Goal: Check status: Check status

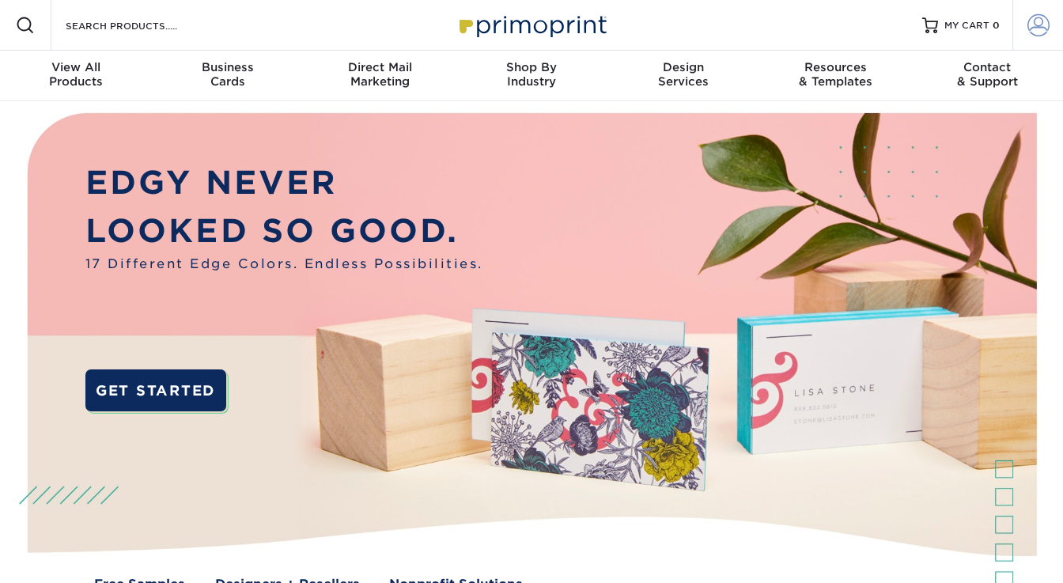
click at [1035, 25] on span at bounding box center [1039, 25] width 22 height 22
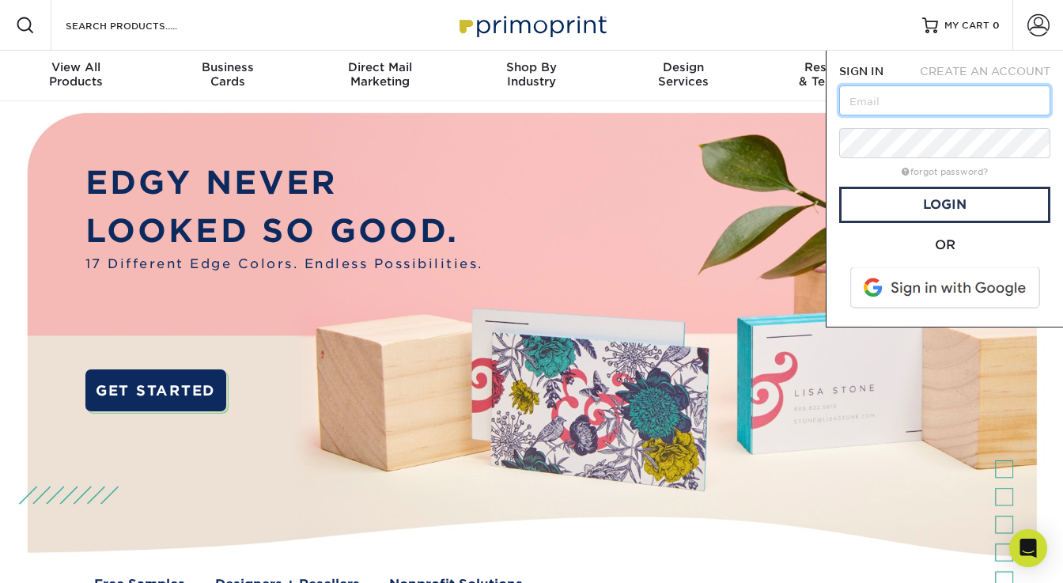
type input "[PERSON_NAME][EMAIL_ADDRESS][PERSON_NAME][DOMAIN_NAME]"
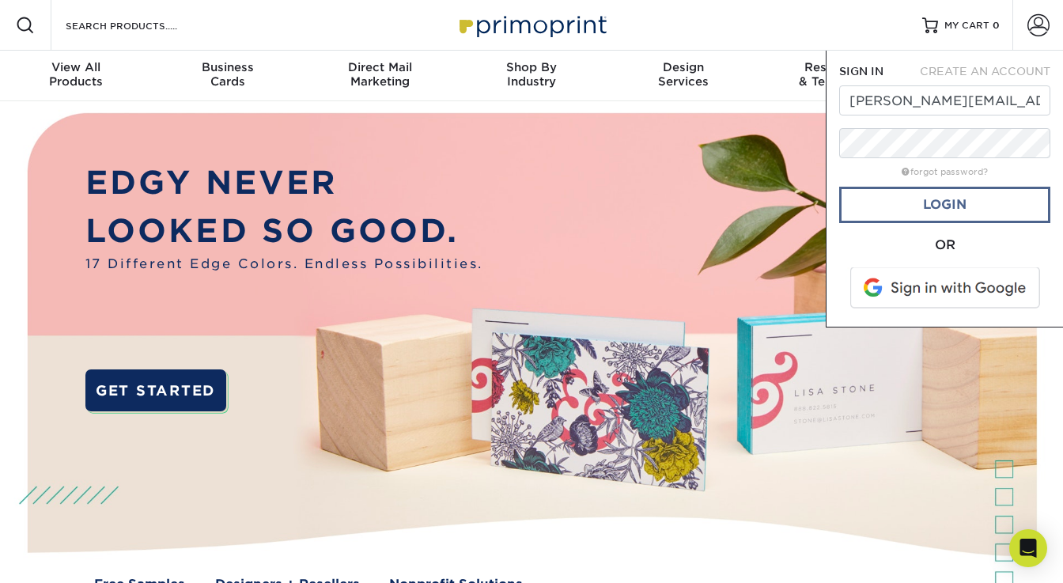
click at [953, 207] on link "Login" at bounding box center [944, 205] width 211 height 36
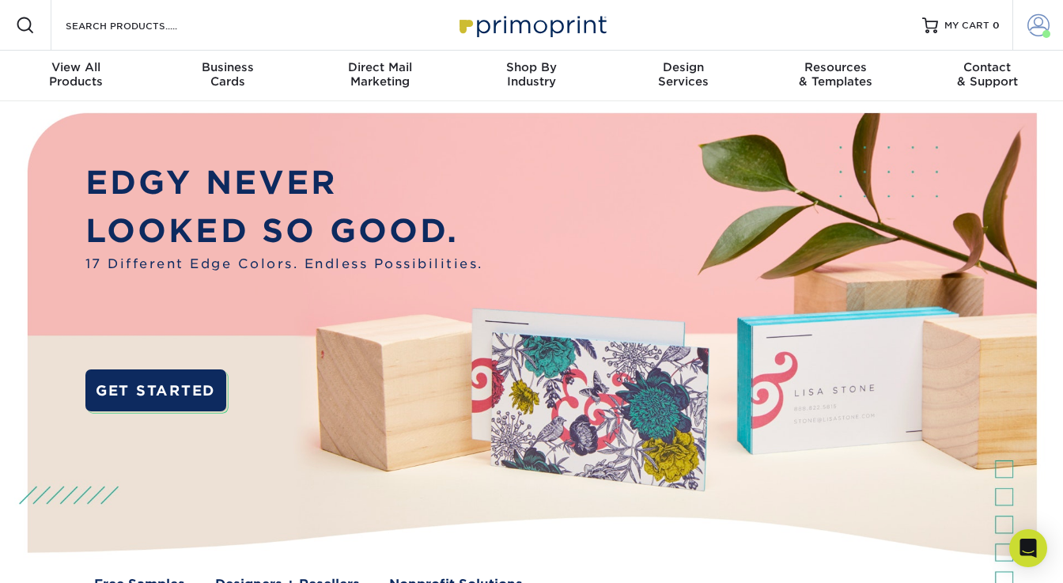
click at [1034, 26] on span at bounding box center [1039, 25] width 22 height 22
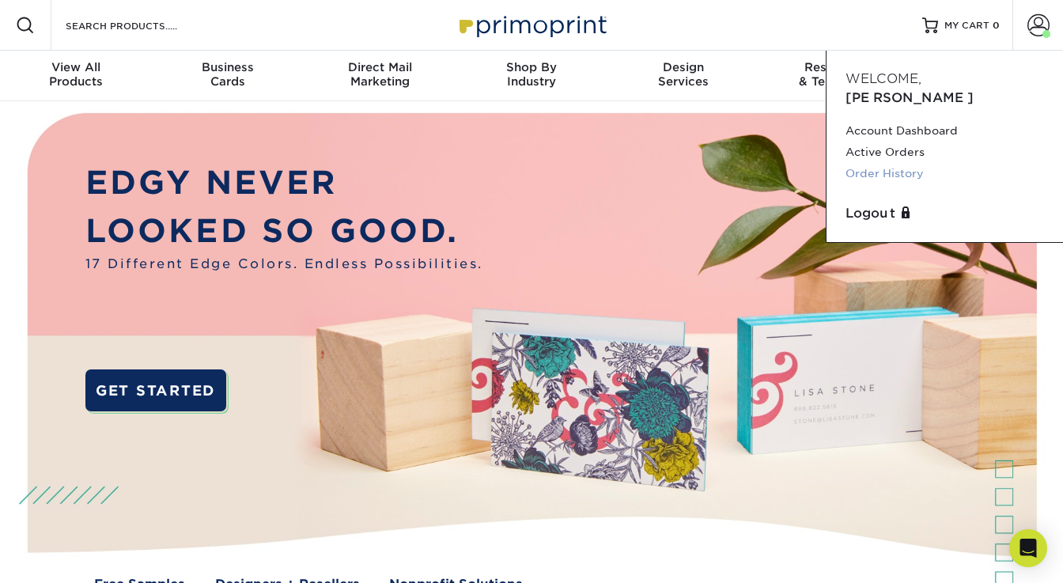
click at [900, 163] on link "Order History" at bounding box center [945, 173] width 199 height 21
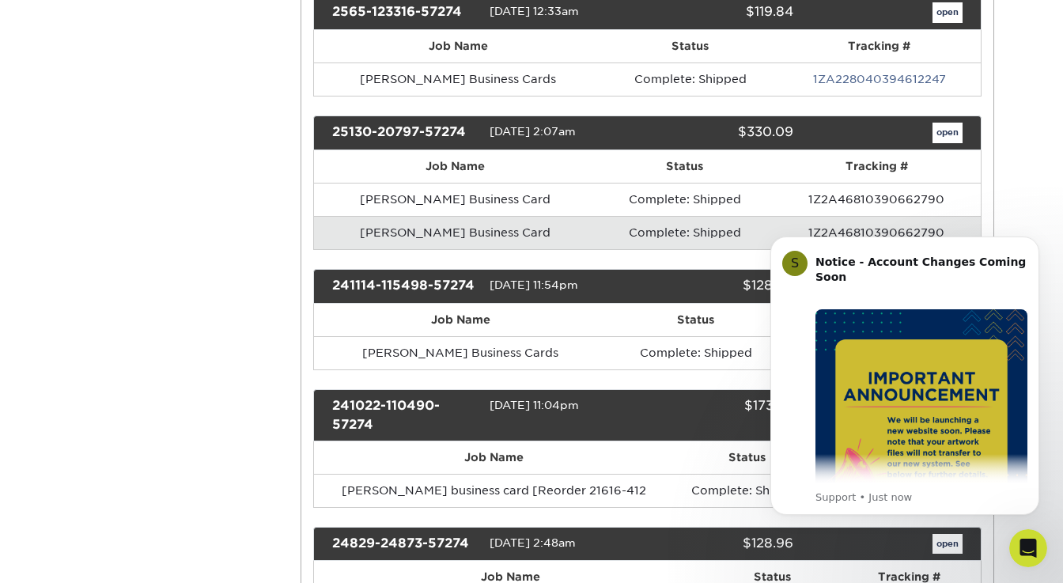
scroll to position [401, 0]
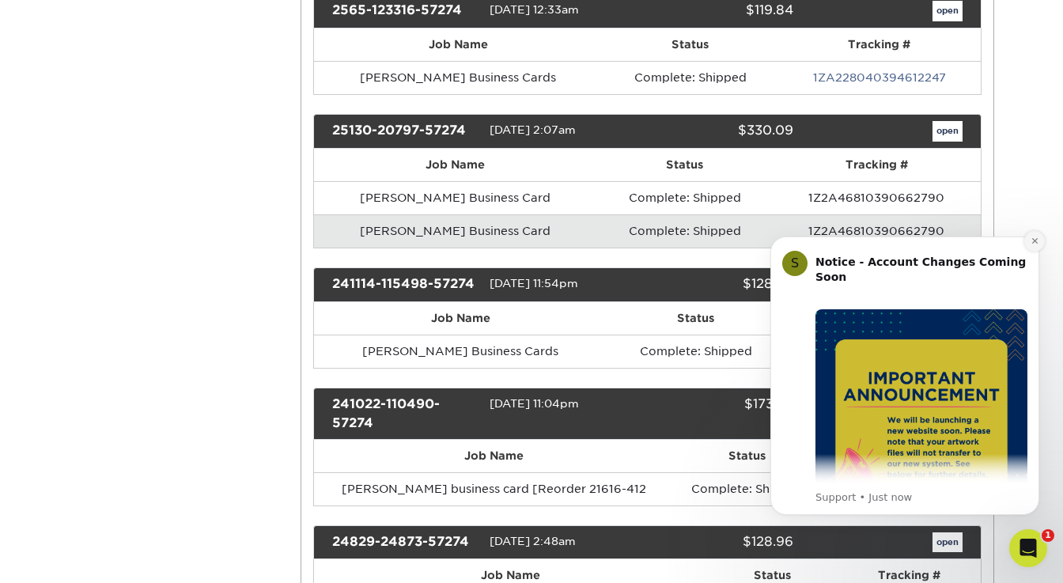
click at [1031, 244] on icon "Dismiss notification" at bounding box center [1035, 241] width 9 height 9
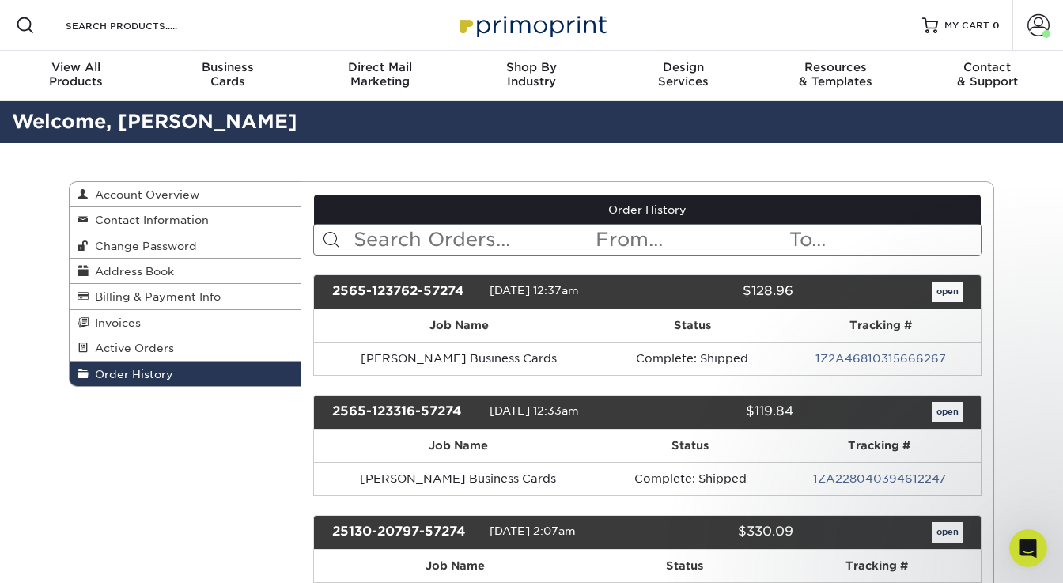
scroll to position [0, 0]
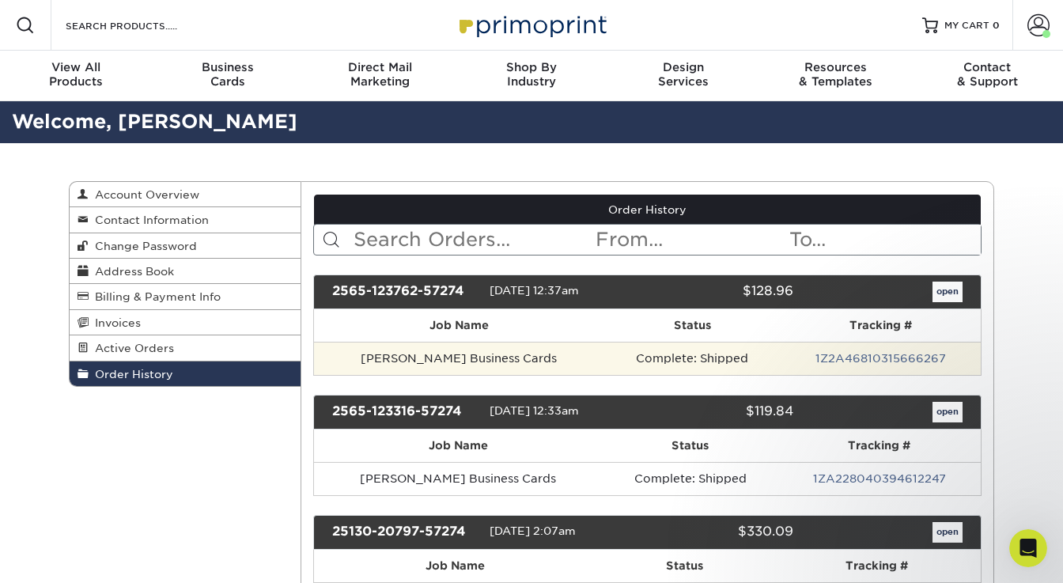
click at [525, 361] on td "Jesse Baumgartner Business Cards" at bounding box center [459, 358] width 291 height 33
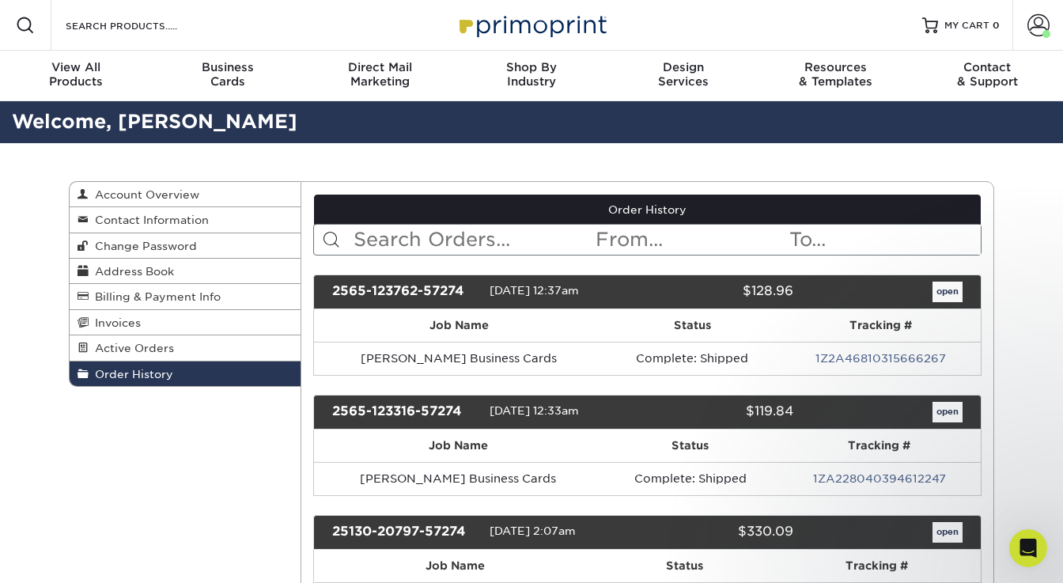
click at [944, 288] on link "open" at bounding box center [948, 292] width 30 height 21
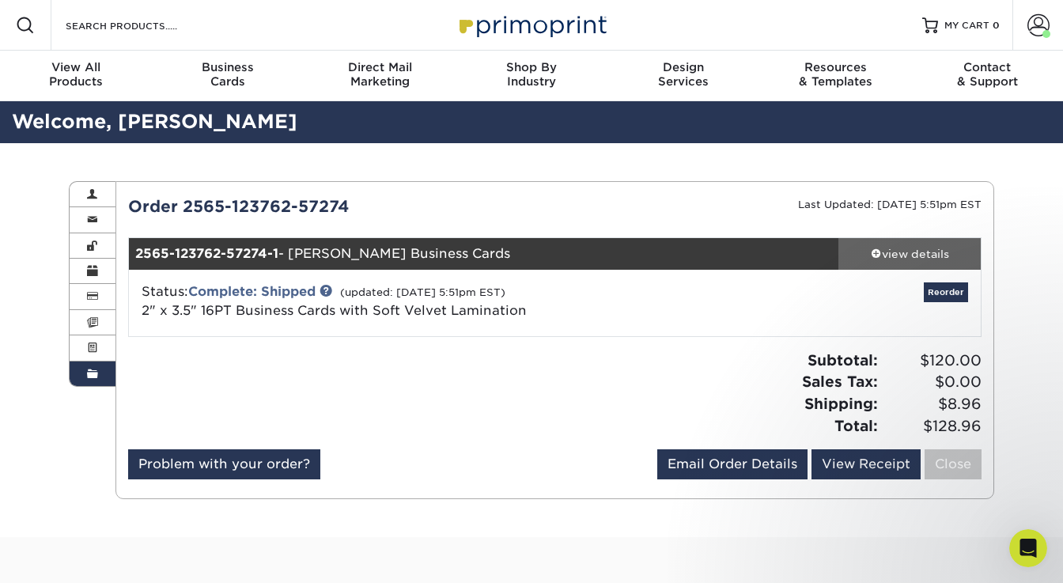
click at [907, 251] on div "view details" at bounding box center [909, 254] width 142 height 16
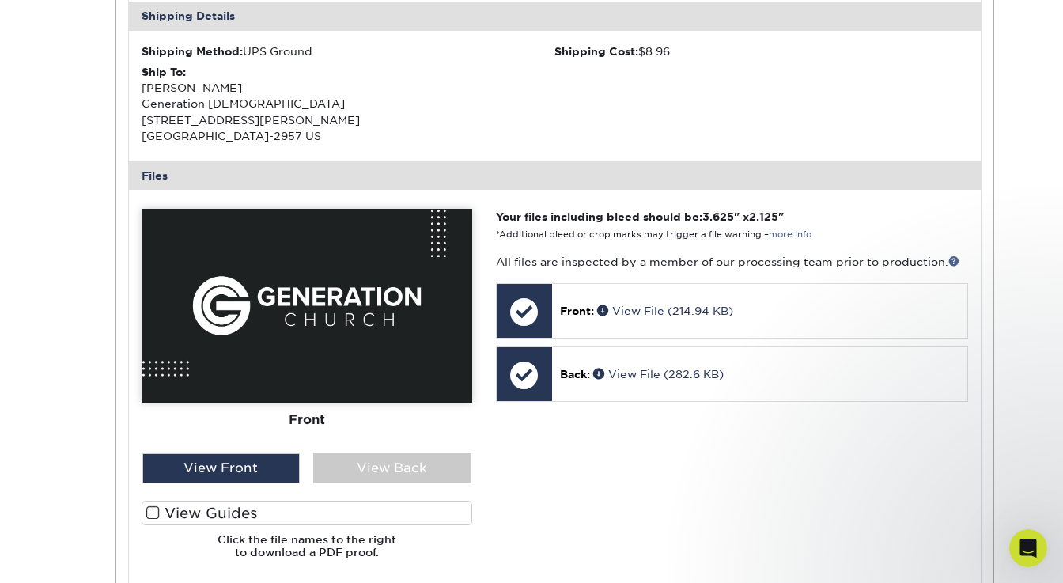
scroll to position [513, 0]
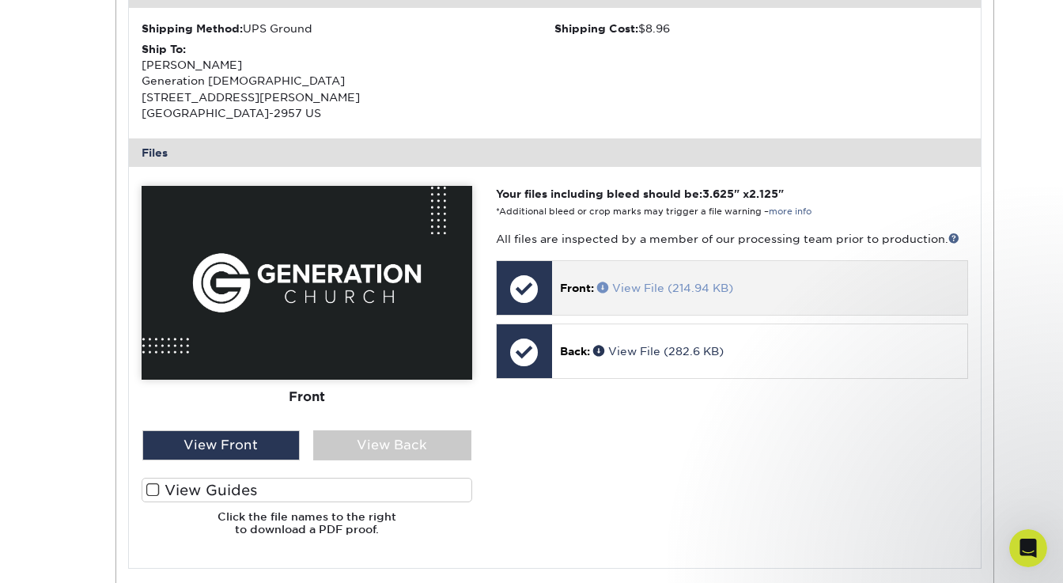
click at [604, 282] on span at bounding box center [604, 287] width 15 height 11
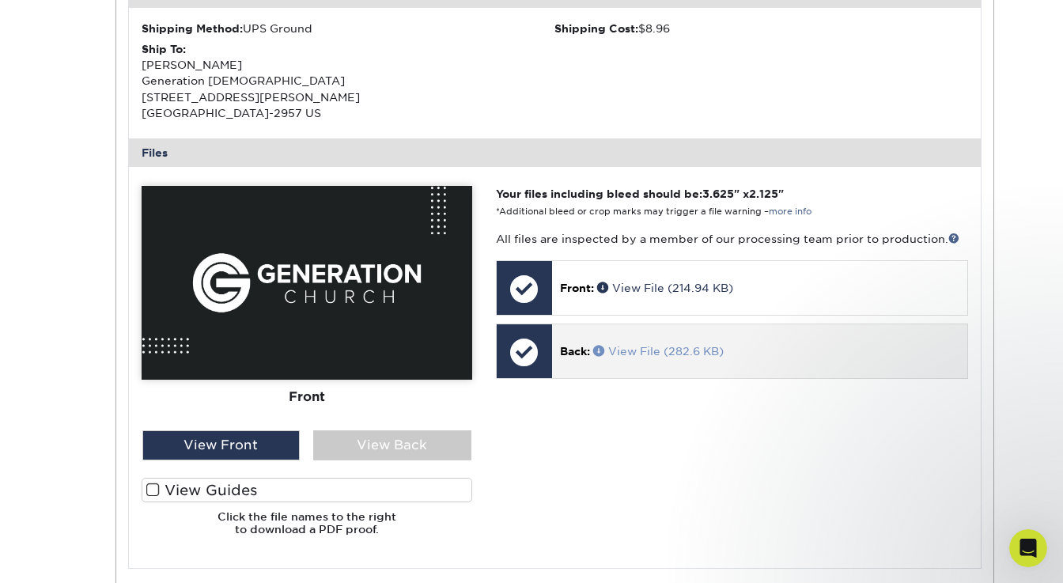
click at [598, 345] on span at bounding box center [600, 350] width 15 height 11
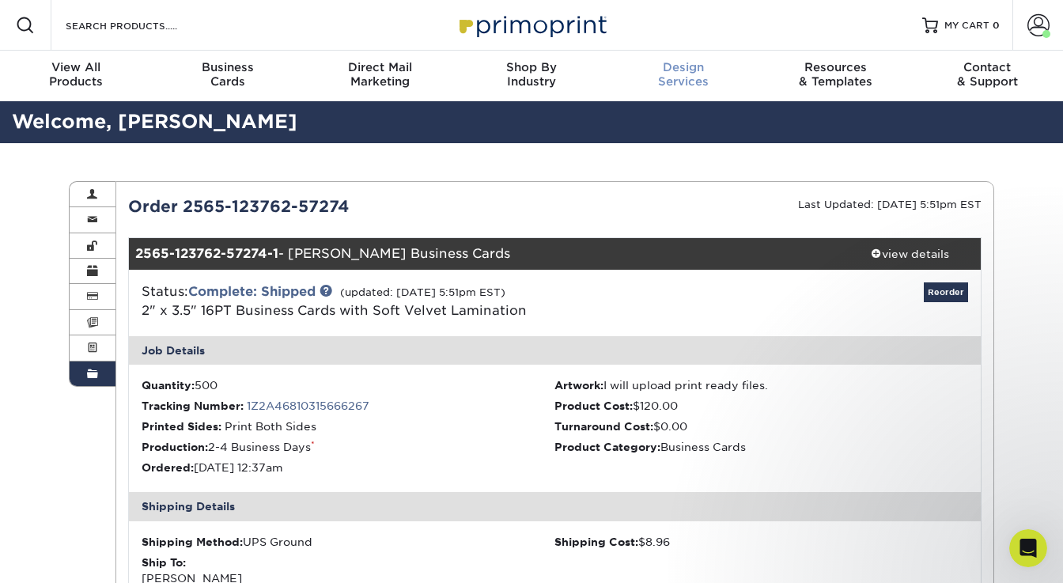
scroll to position [0, 0]
click at [1034, 26] on span at bounding box center [1039, 25] width 22 height 22
